Goal: Task Accomplishment & Management: Manage account settings

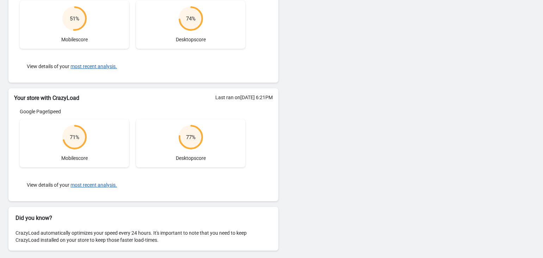
scroll to position [118, 0]
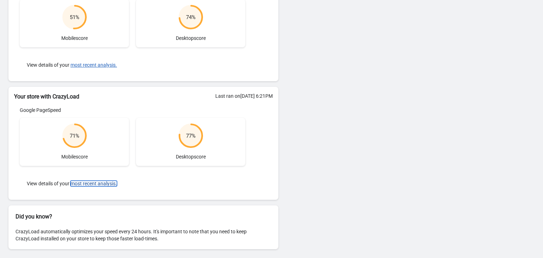
click at [96, 183] on button "most recent analysis." at bounding box center [93, 183] width 47 height 6
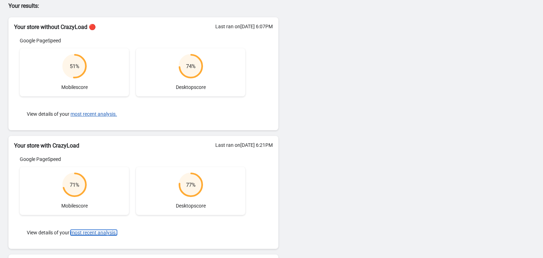
scroll to position [0, 0]
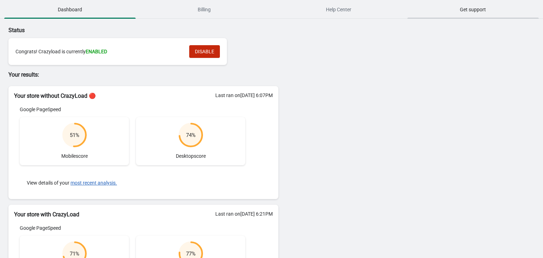
click at [475, 13] on span "Get support" at bounding box center [472, 9] width 131 height 13
click at [334, 14] on span "Help Center" at bounding box center [338, 9] width 131 height 13
click at [213, 8] on span "Billing" at bounding box center [204, 9] width 131 height 13
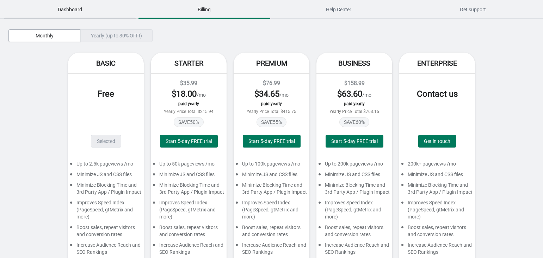
click at [72, 13] on span "Dashboard" at bounding box center [69, 9] width 131 height 13
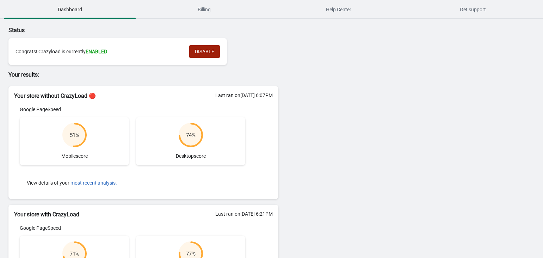
click at [201, 55] on button "DISABLE" at bounding box center [204, 51] width 31 height 13
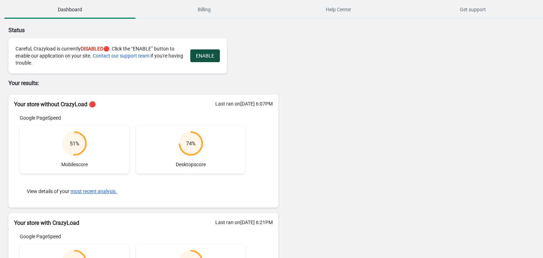
click at [208, 56] on span "ENABLE" at bounding box center [205, 56] width 18 height 6
